Goal: Find contact information: Obtain details needed to contact an individual or organization

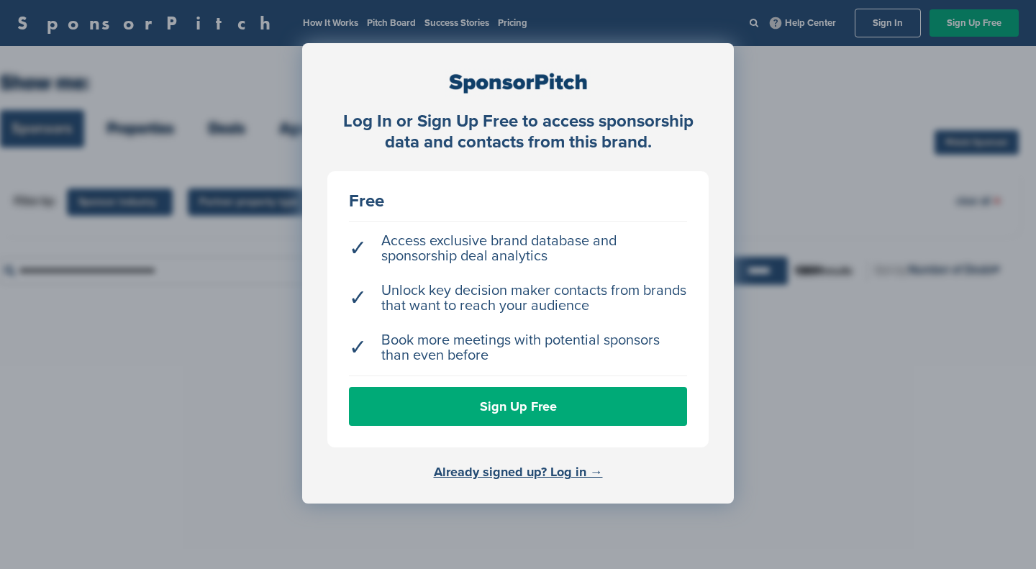
drag, startPoint x: 0, startPoint y: 0, endPoint x: 492, endPoint y: 471, distance: 681.2
click at [492, 471] on link "Already signed up? Log in →" at bounding box center [518, 472] width 169 height 16
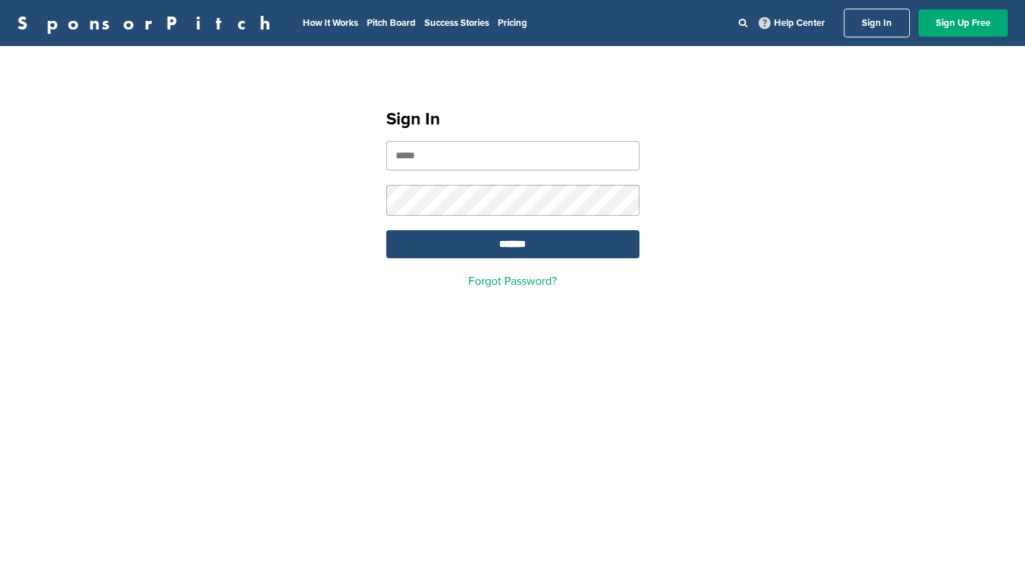
click at [459, 162] on input "email" at bounding box center [512, 155] width 253 height 29
type input "**********"
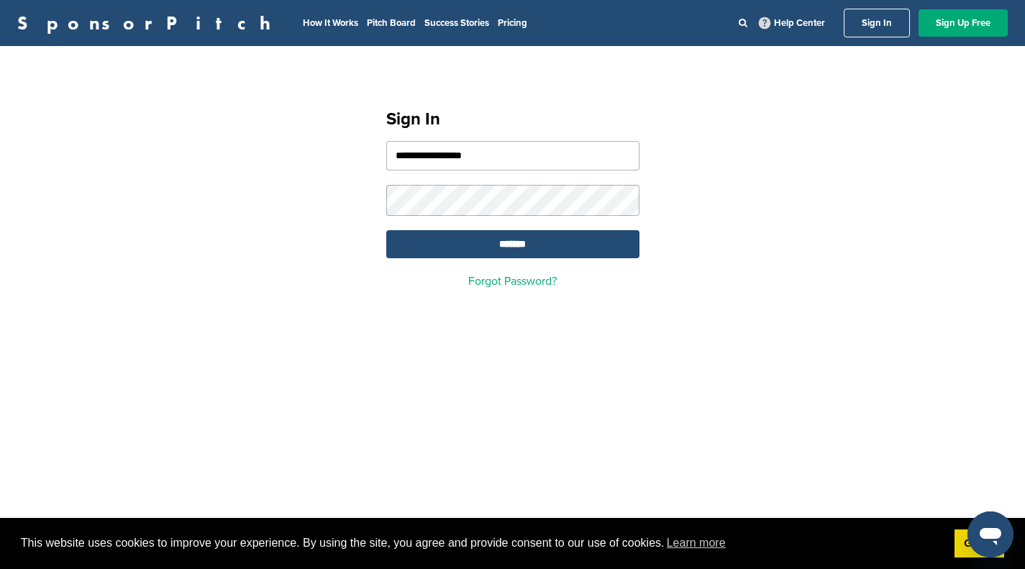
click at [386, 230] on input "*******" at bounding box center [512, 244] width 253 height 28
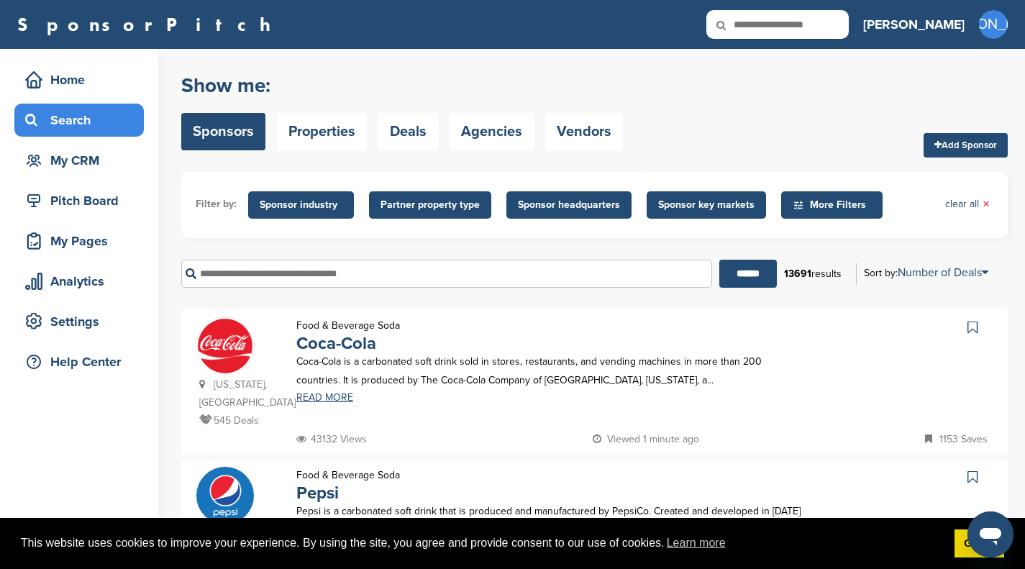
click at [374, 263] on input "text" at bounding box center [446, 274] width 531 height 28
type input "******"
click at [719, 260] on input "******" at bounding box center [748, 274] width 58 height 28
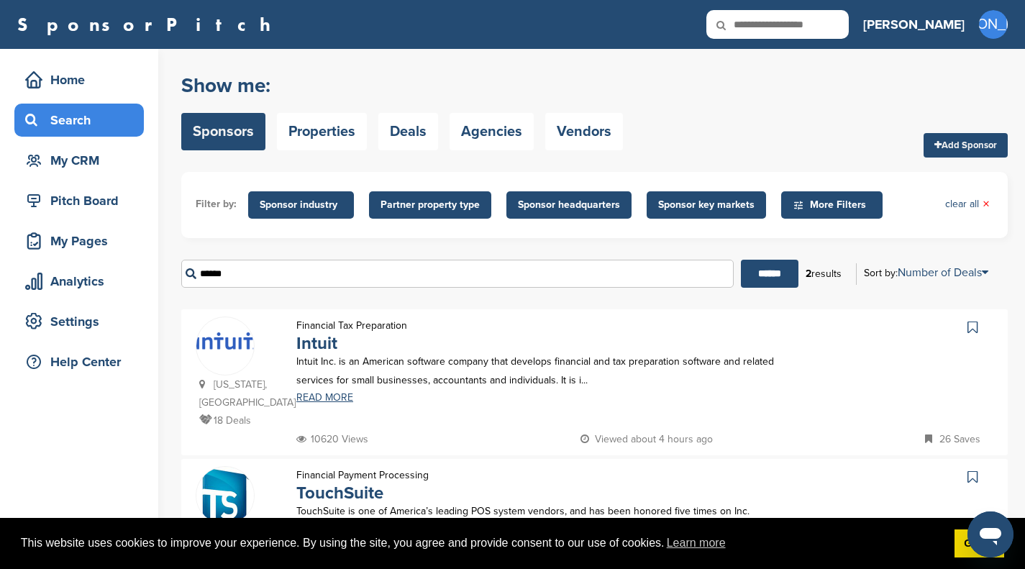
click at [230, 347] on img at bounding box center [225, 340] width 58 height 17
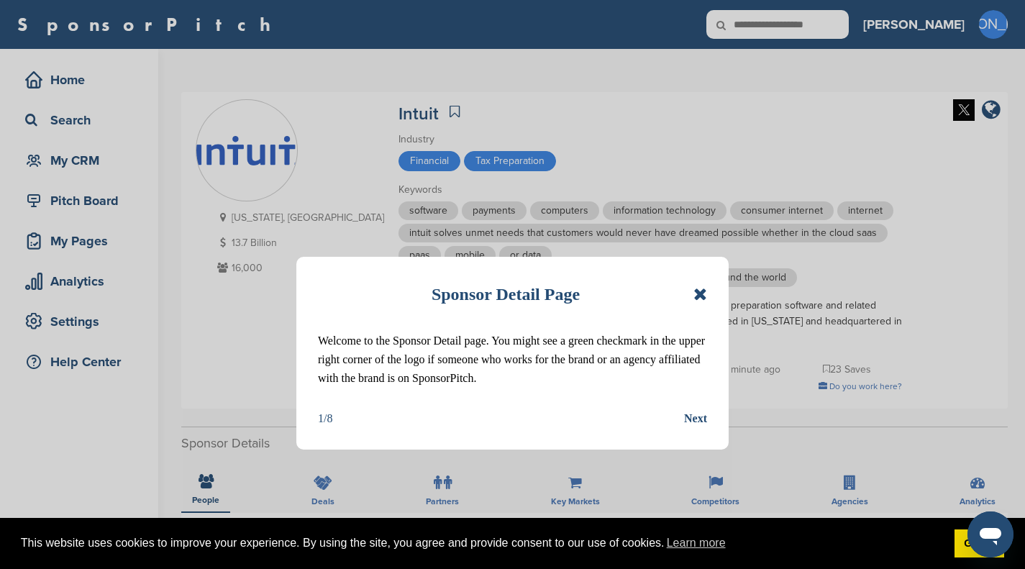
click at [698, 417] on div "Next" at bounding box center [695, 418] width 23 height 19
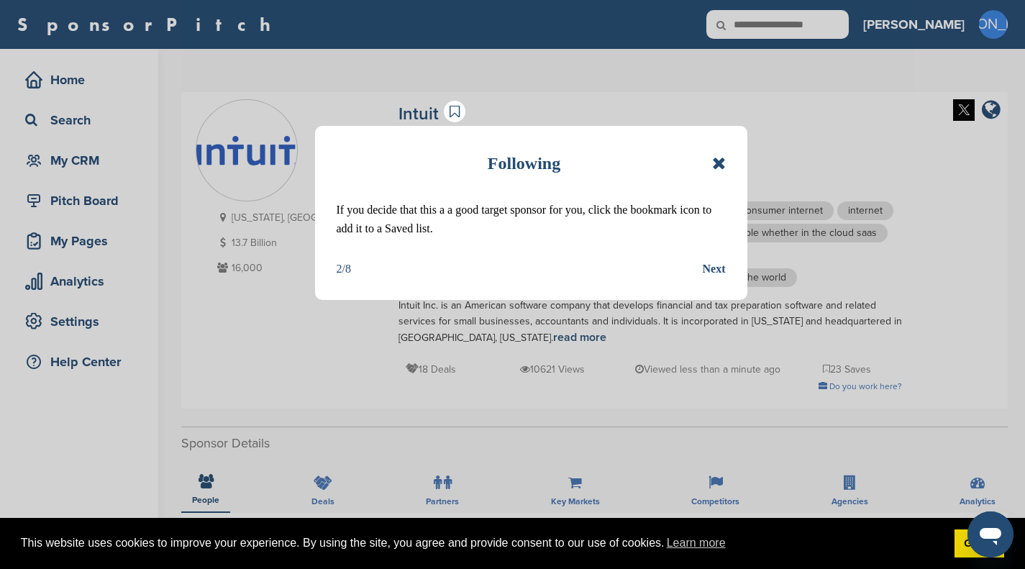
click at [713, 163] on icon at bounding box center [719, 163] width 14 height 17
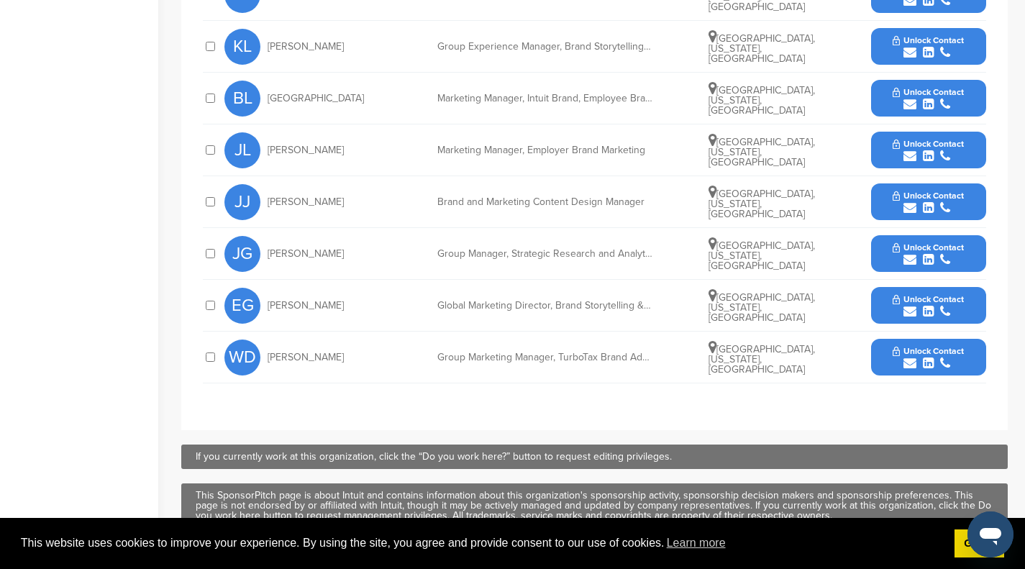
scroll to position [751, 0]
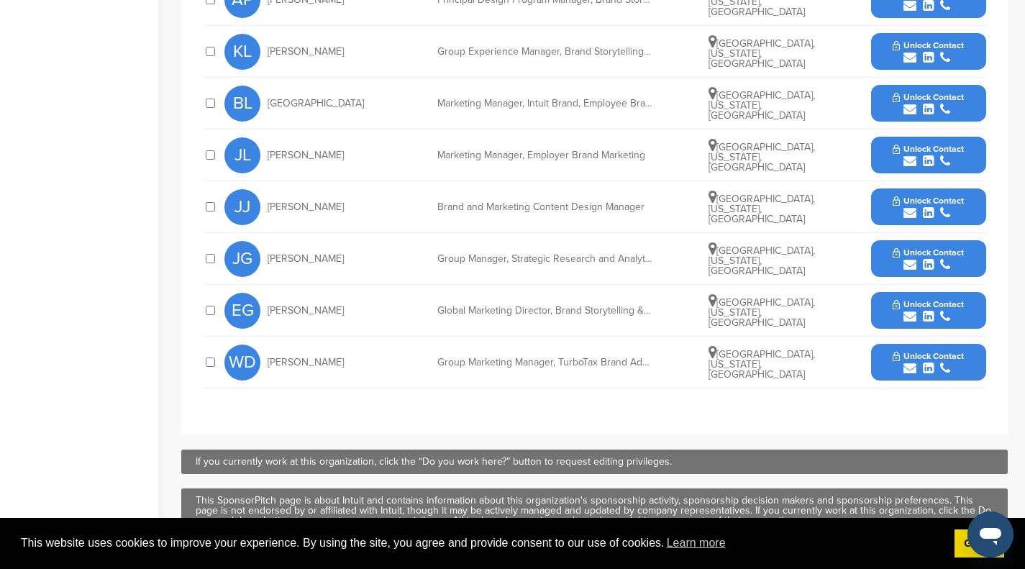
click at [957, 306] on span "Unlock Contact" at bounding box center [928, 304] width 71 height 10
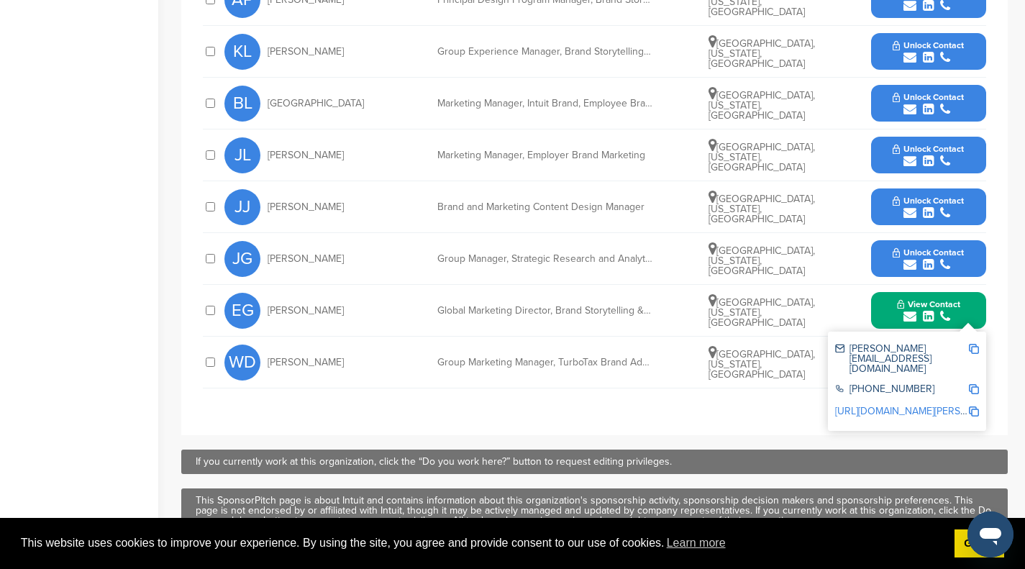
click at [897, 405] on link "http://www.linkedin.com/in/elisabeth-gettelman" at bounding box center [923, 411] width 176 height 12
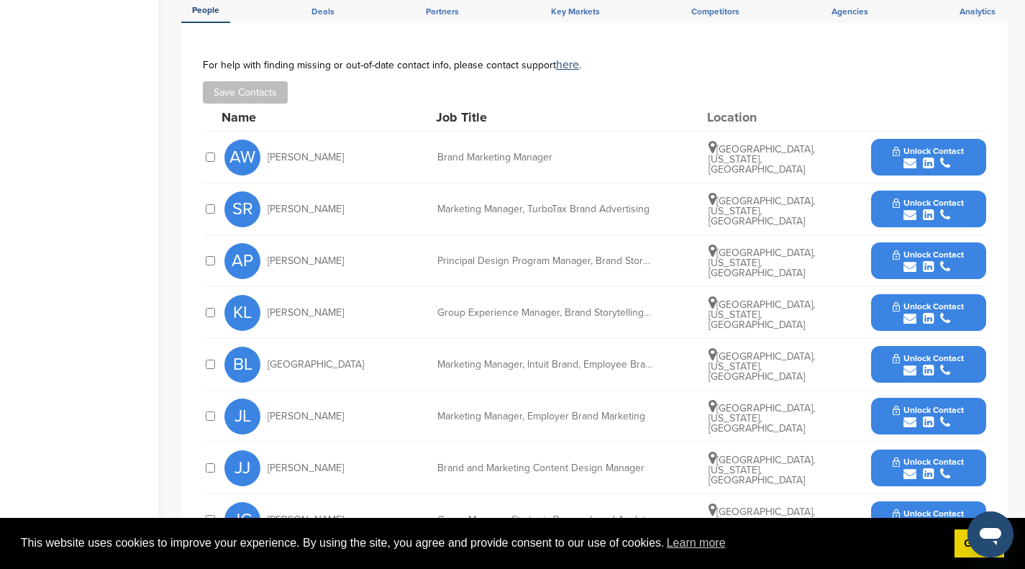
scroll to position [481, 0]
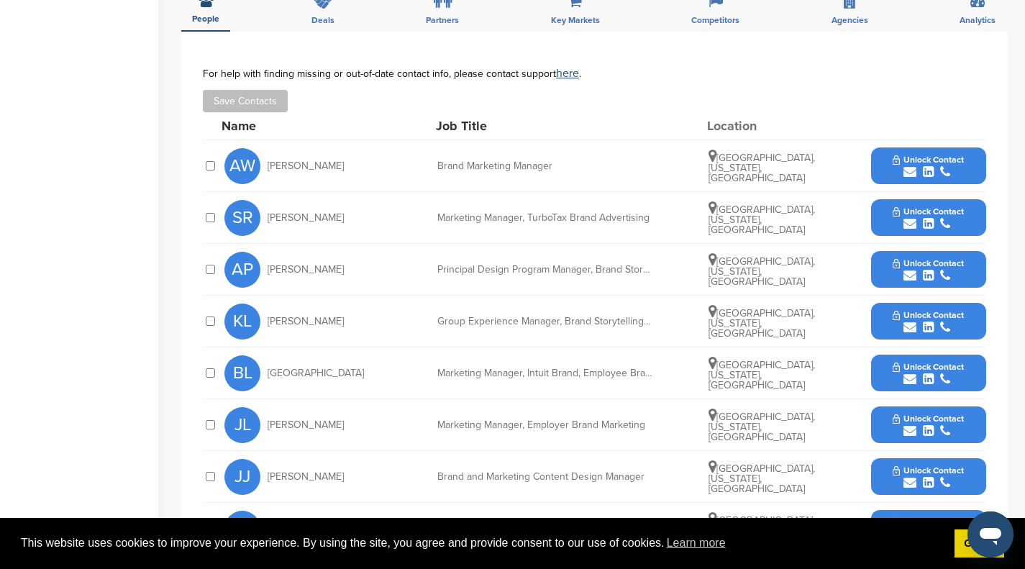
click at [929, 173] on icon "submit" at bounding box center [928, 171] width 11 height 13
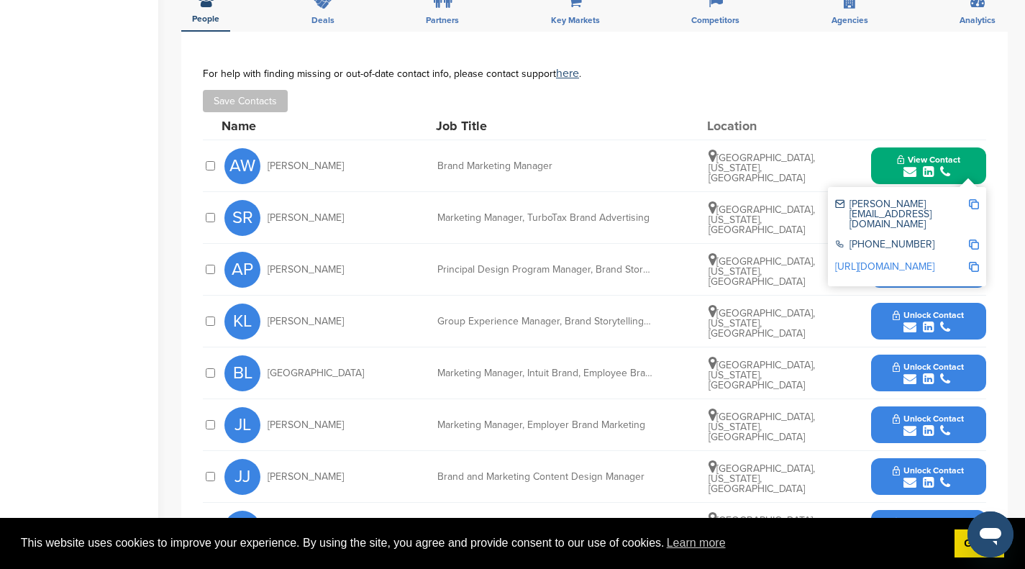
click at [922, 260] on link "http://www.linkedin.com/in/amywise05" at bounding box center [884, 266] width 99 height 12
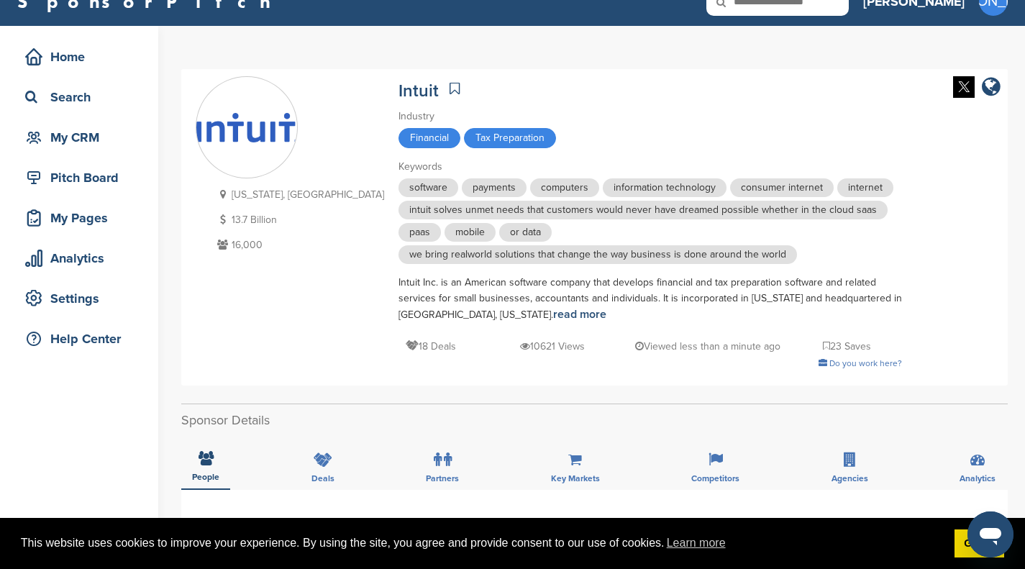
scroll to position [0, 0]
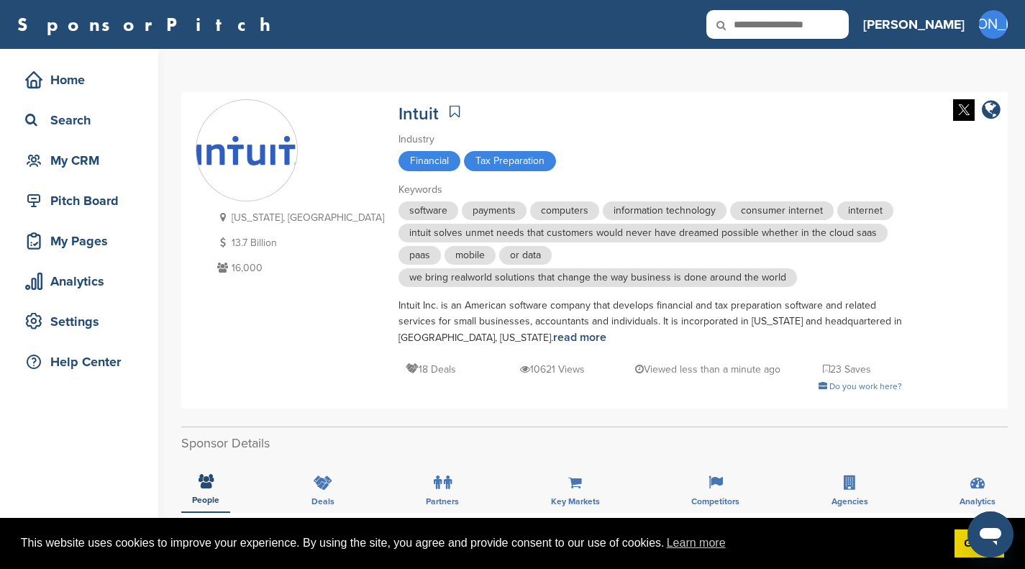
click at [755, 16] on icon at bounding box center [730, 25] width 49 height 30
click at [811, 29] on input "text" at bounding box center [777, 24] width 142 height 29
type input "*******"
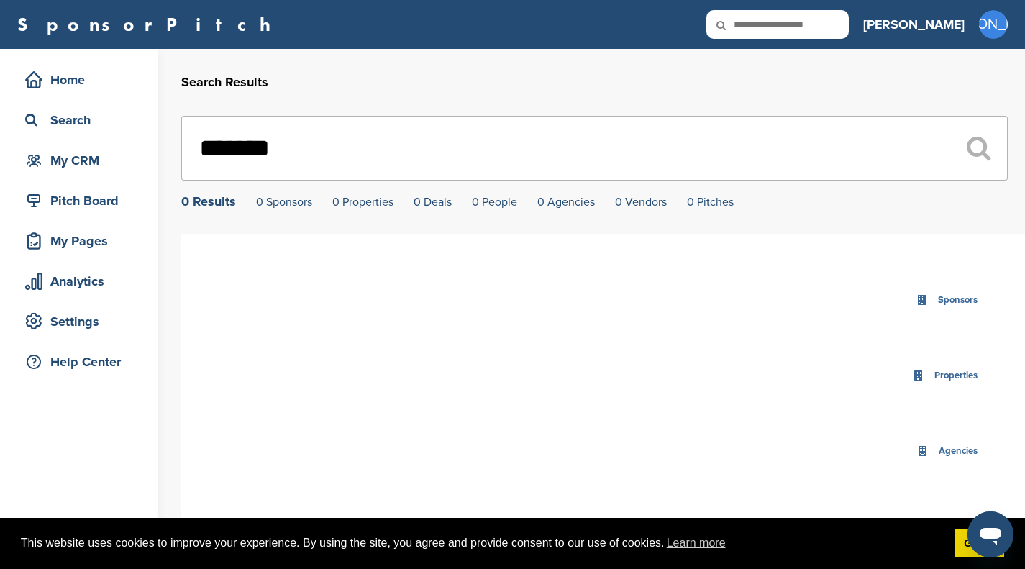
click at [816, 28] on input "text" at bounding box center [777, 24] width 142 height 29
type input "********"
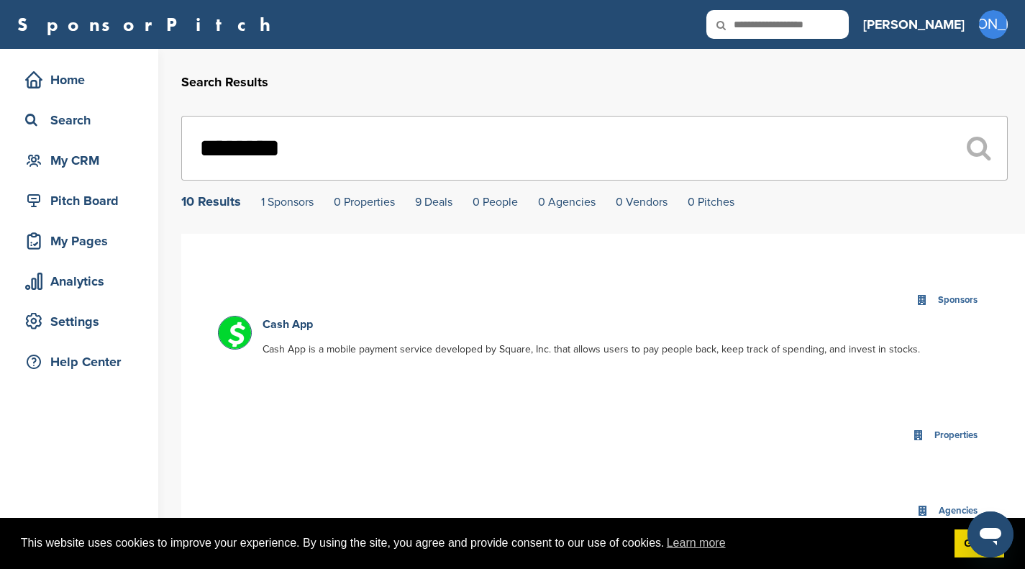
click at [287, 327] on link "Cash App" at bounding box center [288, 324] width 50 height 14
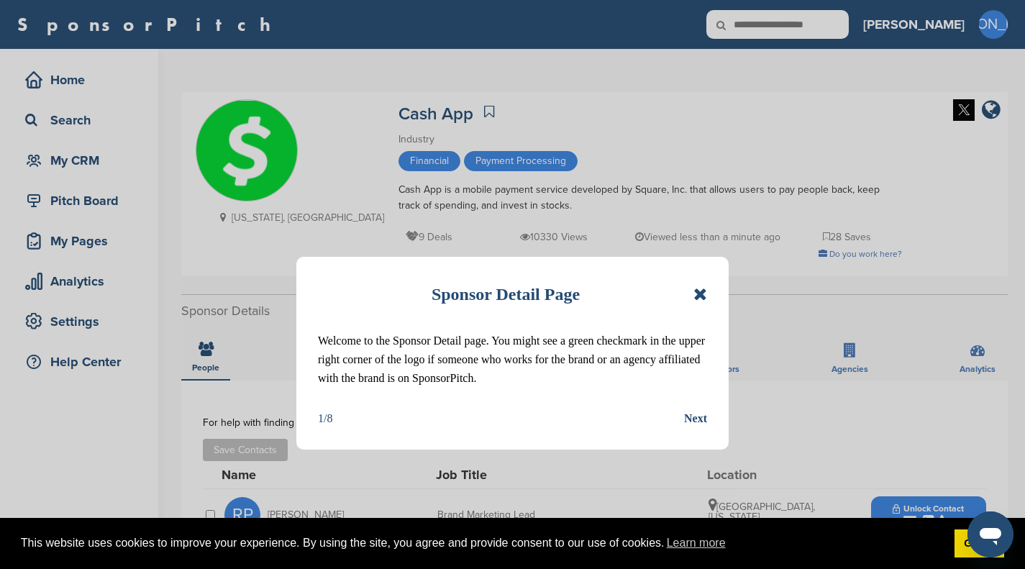
click at [703, 291] on icon at bounding box center [700, 294] width 14 height 17
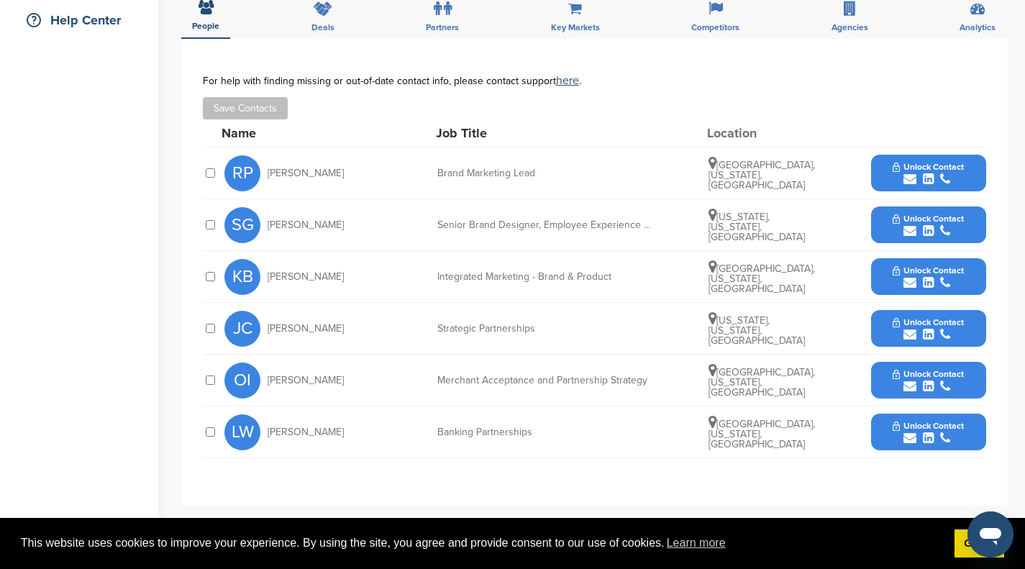
scroll to position [342, 0]
click at [926, 333] on icon "submit" at bounding box center [928, 333] width 11 height 13
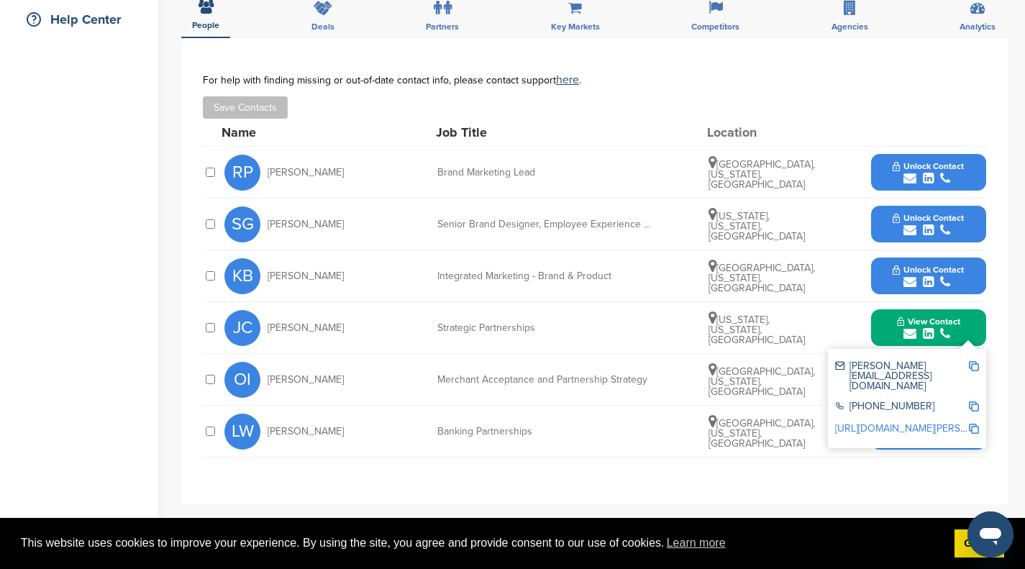
click at [898, 422] on link "[URL][DOMAIN_NAME][PERSON_NAME]" at bounding box center [923, 428] width 176 height 12
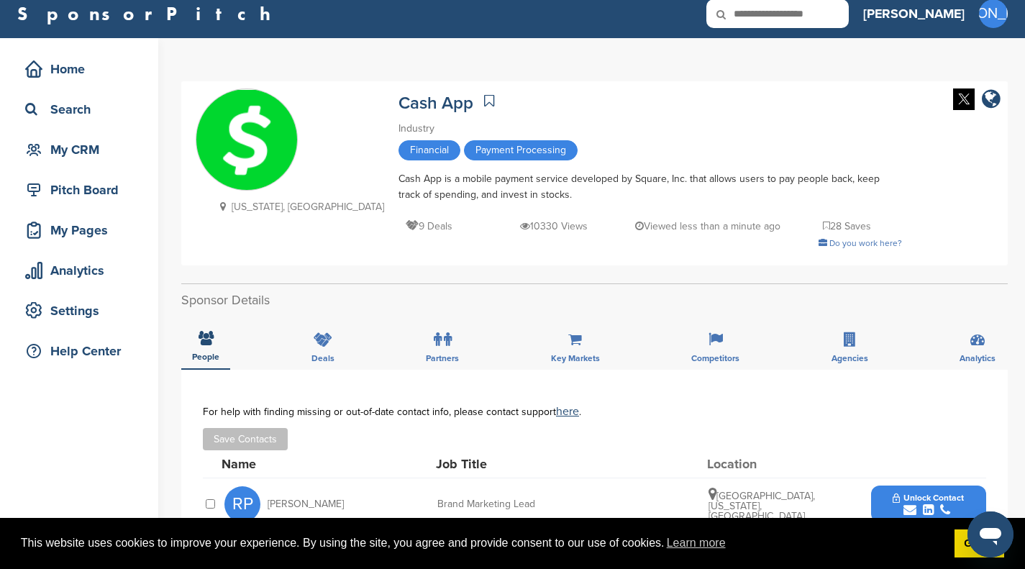
scroll to position [73, 0]
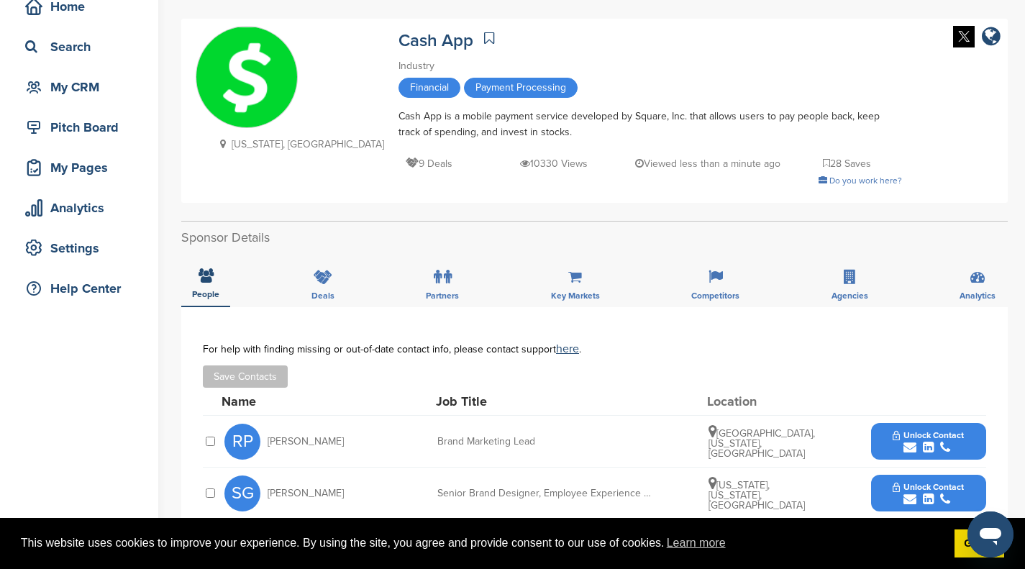
click at [929, 453] on icon "submit" at bounding box center [928, 447] width 11 height 13
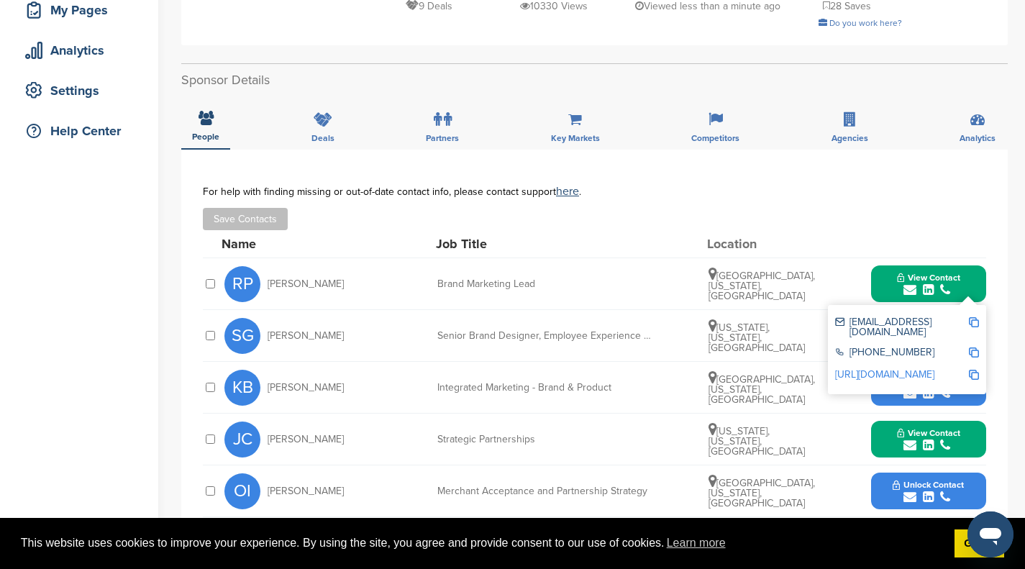
scroll to position [234, 0]
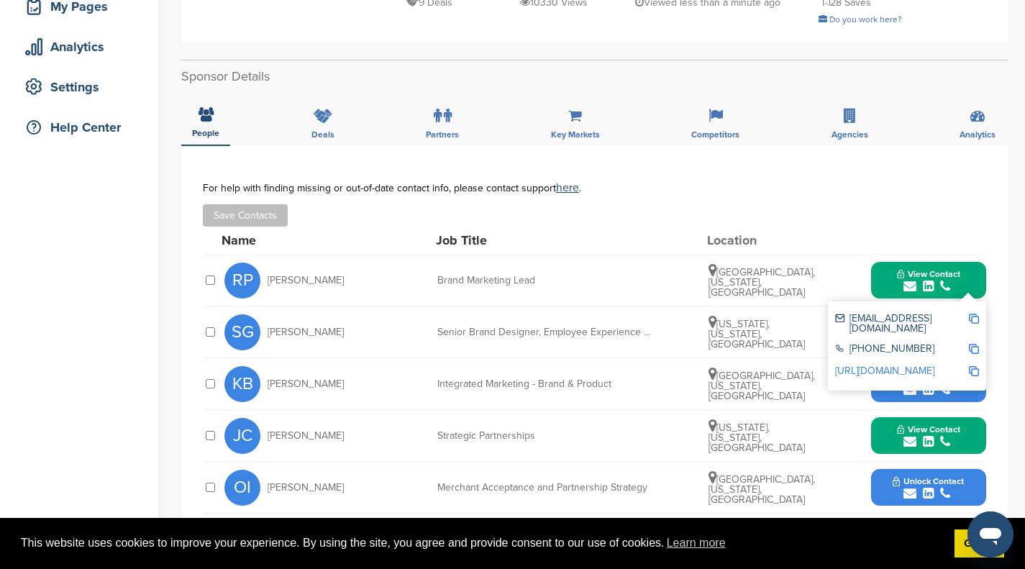
click at [882, 370] on link "[URL][DOMAIN_NAME]" at bounding box center [884, 371] width 99 height 12
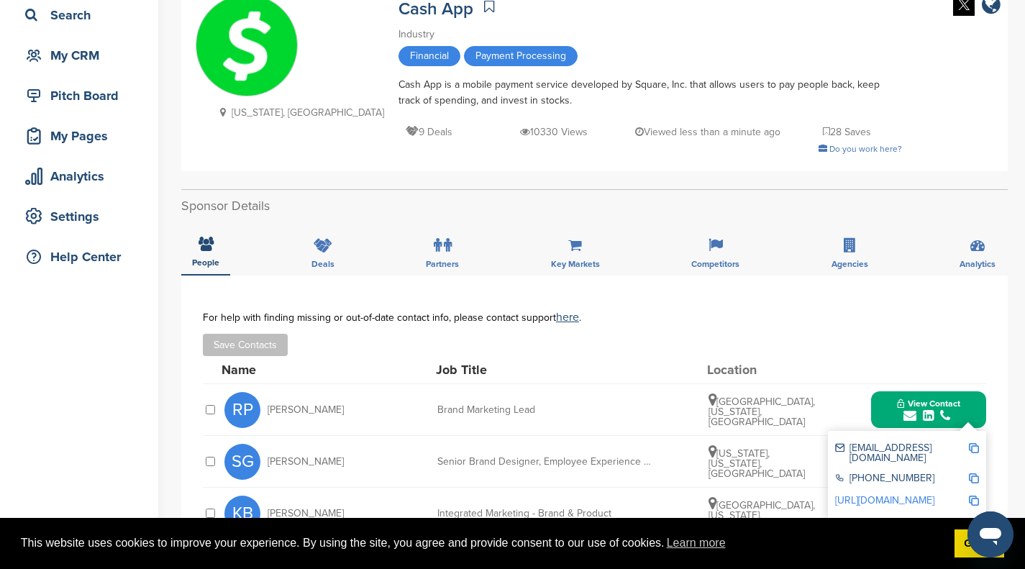
scroll to position [0, 0]
